Goal: Find specific page/section: Find specific page/section

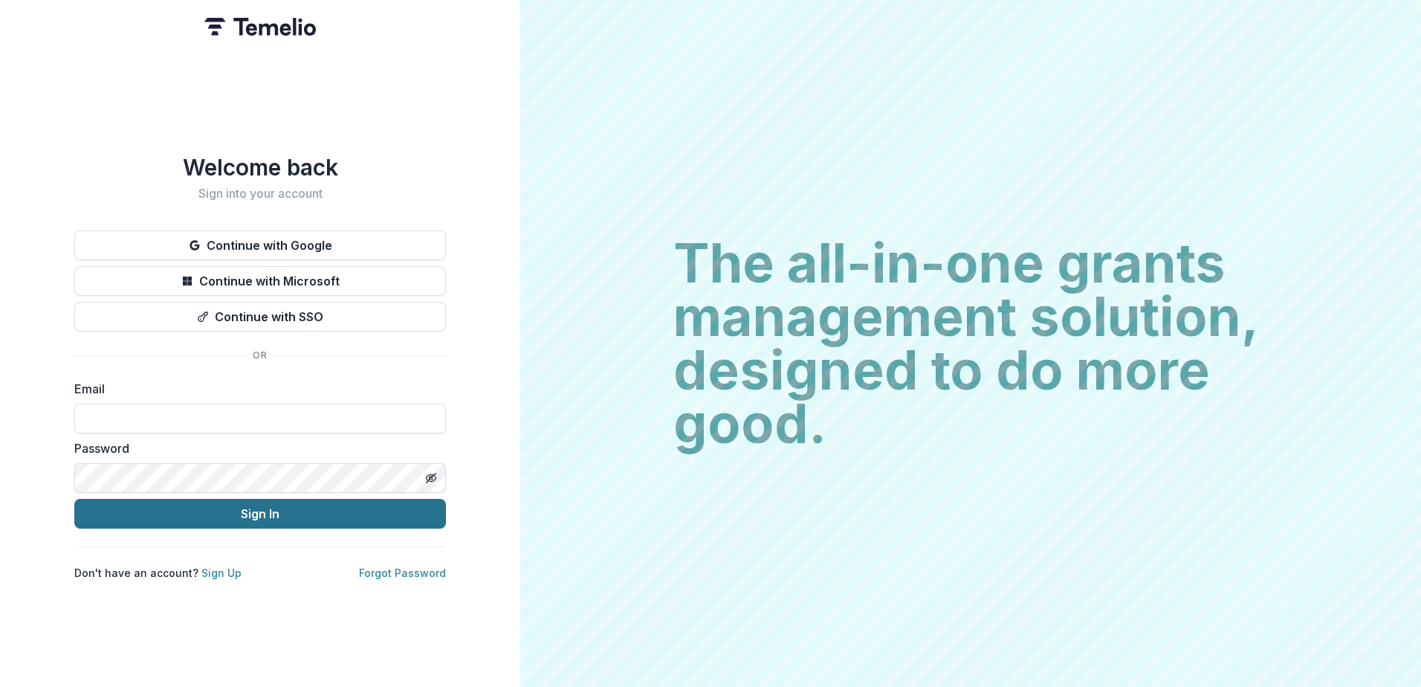
type input "**********"
click at [270, 515] on button "Sign In" at bounding box center [260, 514] width 372 height 30
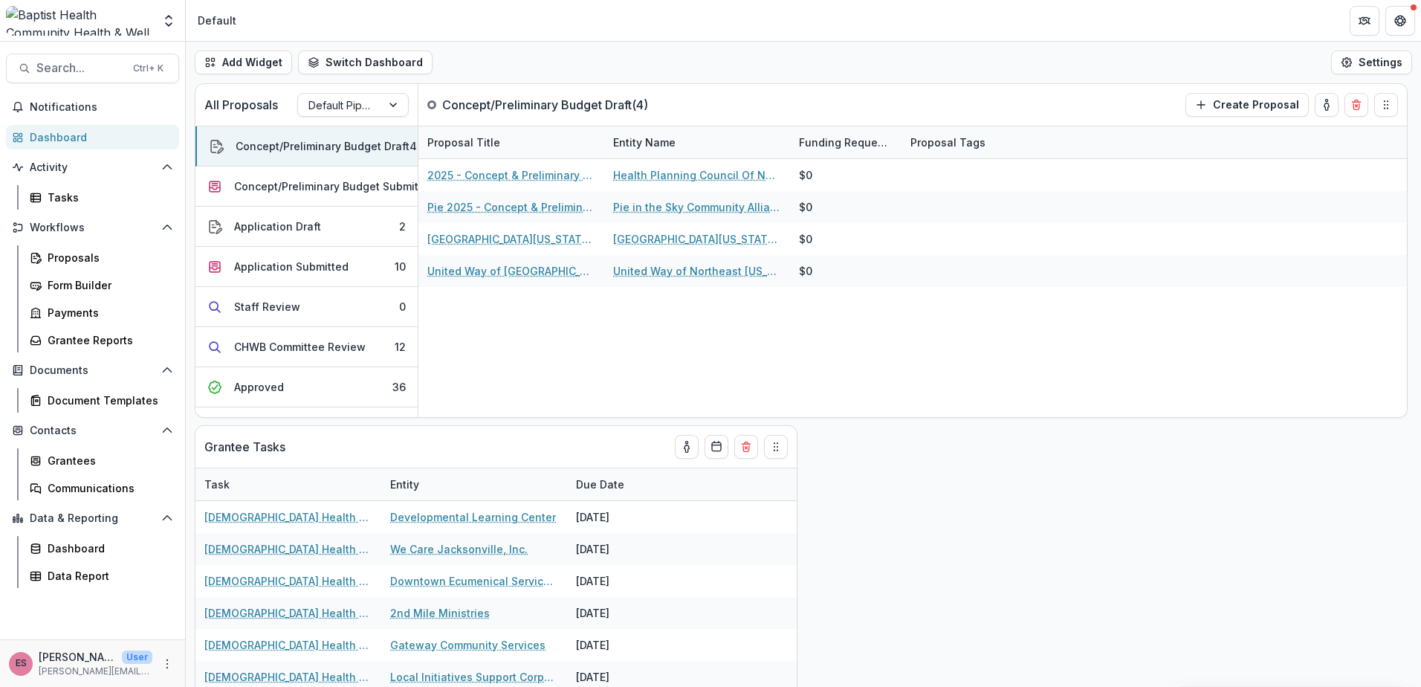
click at [230, 18] on div "Default" at bounding box center [217, 21] width 39 height 16
click at [267, 22] on header "Default" at bounding box center [804, 20] width 1236 height 41
click at [62, 429] on span "Contacts" at bounding box center [93, 430] width 126 height 13
click at [67, 457] on div "Grantees" at bounding box center [108, 461] width 120 height 16
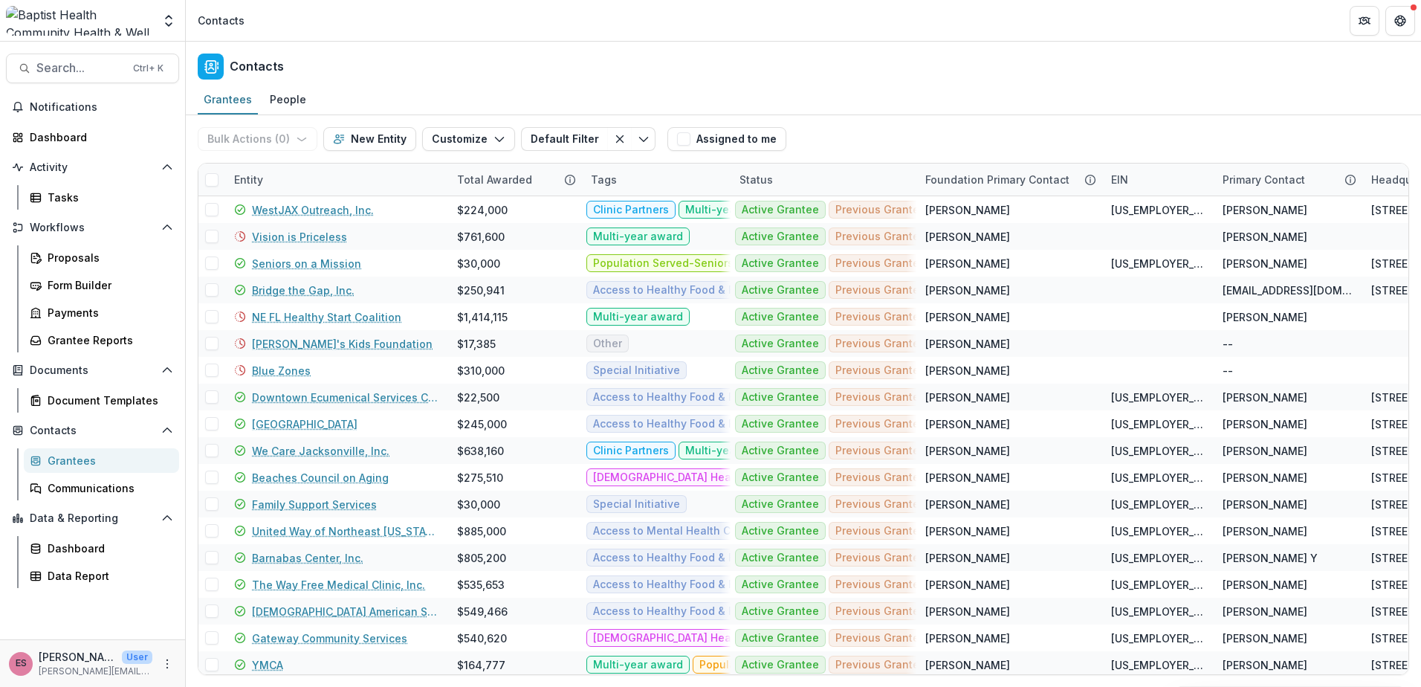
click at [256, 68] on h2 "Contacts" at bounding box center [257, 66] width 54 height 14
click at [299, 65] on div "Contacts" at bounding box center [804, 64] width 1236 height 44
click at [258, 30] on header "Contacts" at bounding box center [804, 20] width 1236 height 41
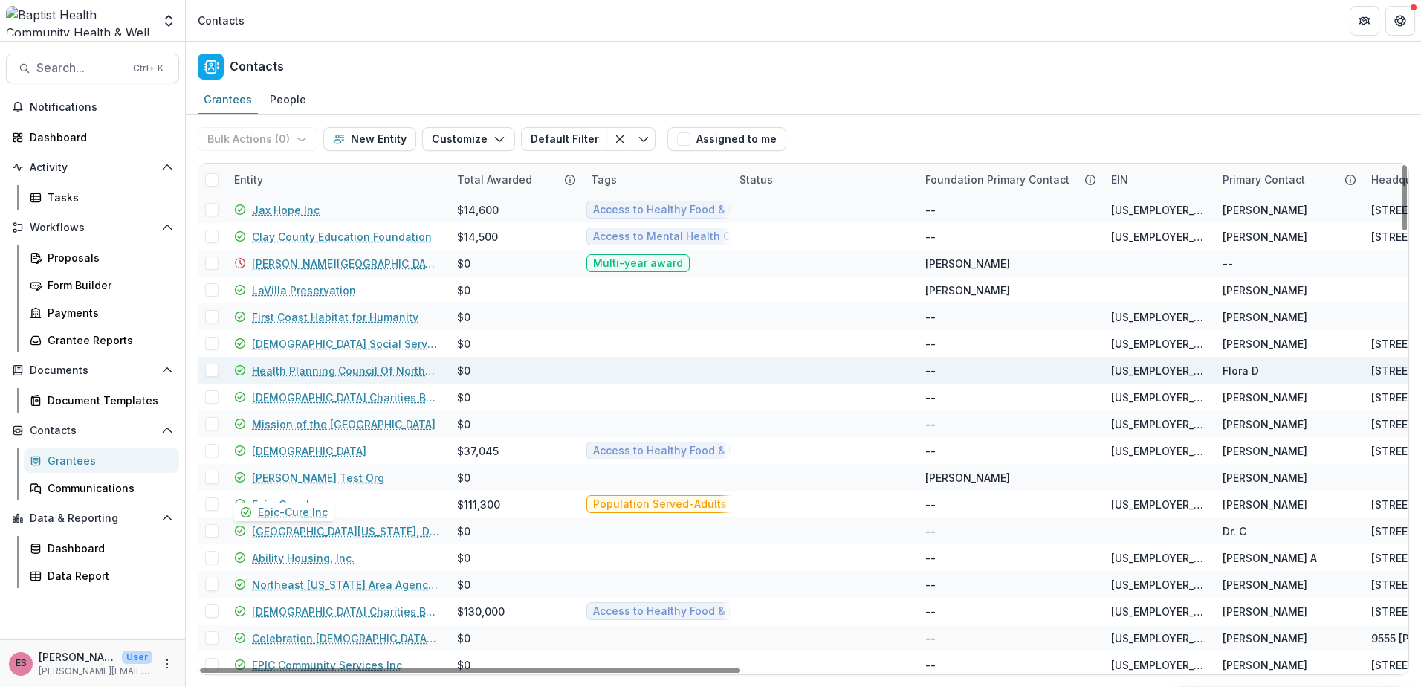
scroll to position [3403, 0]
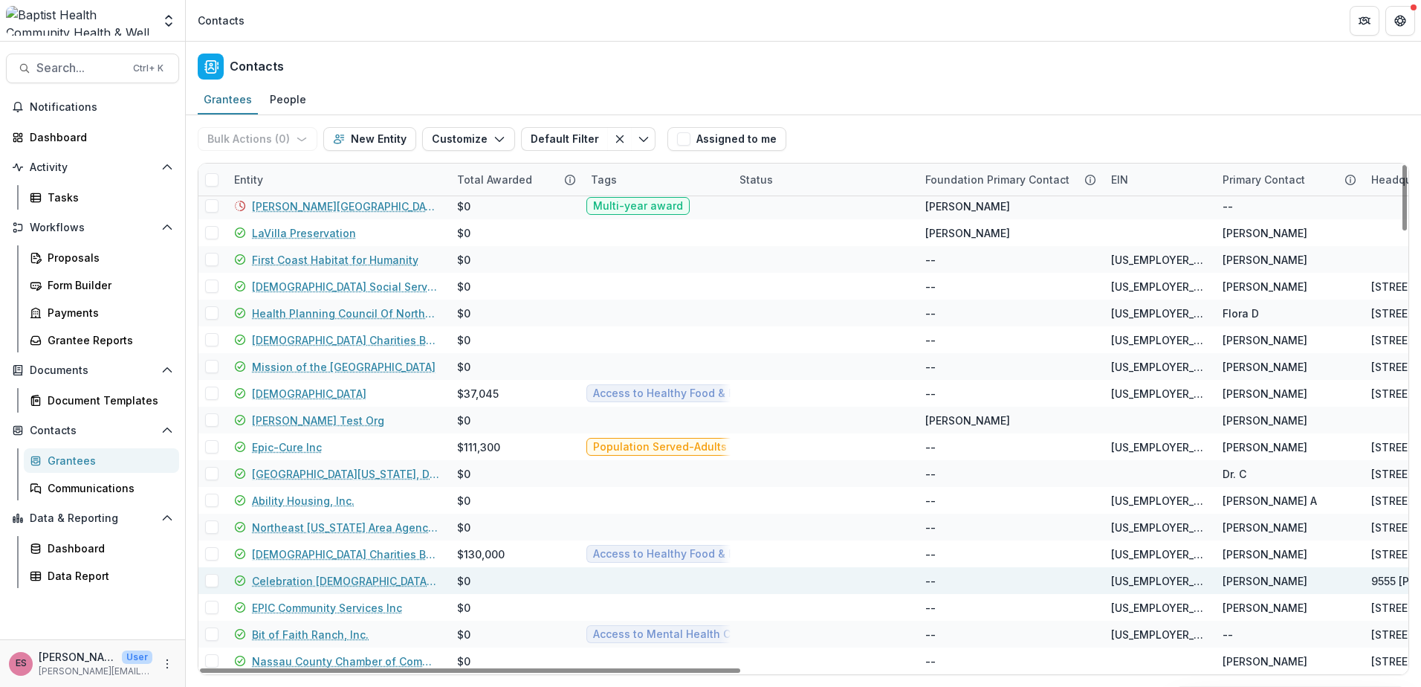
click at [392, 579] on link "Celebration [DEMOGRAPHIC_DATA] of Jacksonville Inc." at bounding box center [345, 581] width 187 height 16
